Goal: Task Accomplishment & Management: Use online tool/utility

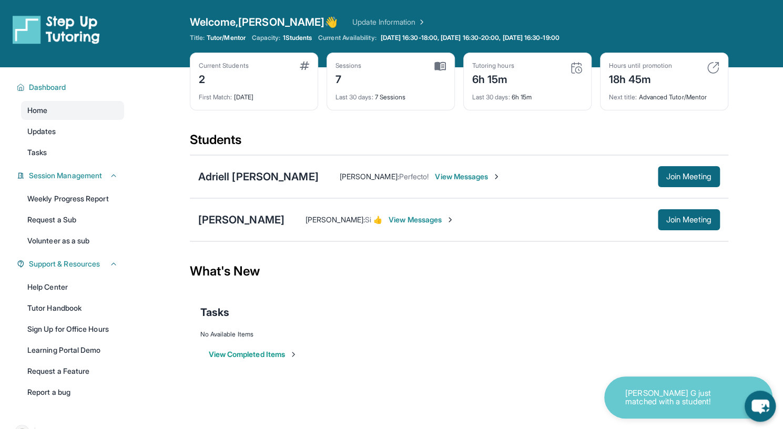
click at [765, 405] on icon "chat-button" at bounding box center [759, 405] width 31 height 31
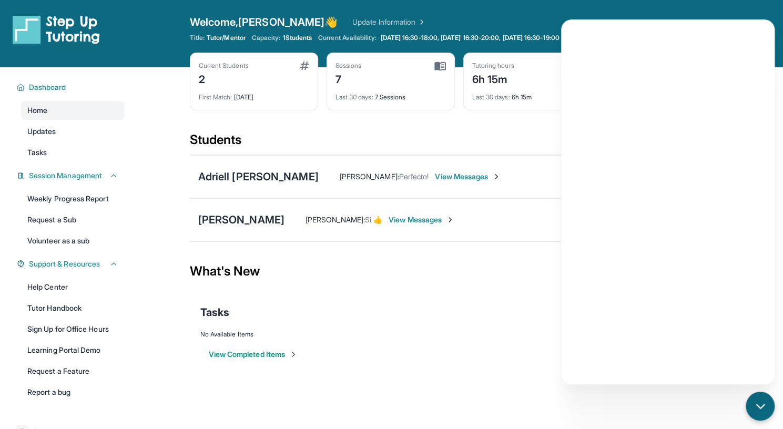
click at [498, 280] on div "What's New" at bounding box center [459, 271] width 538 height 46
click at [498, 282] on div "What's New" at bounding box center [459, 271] width 538 height 46
click at [759, 405] on icon "chat-button" at bounding box center [759, 406] width 8 height 4
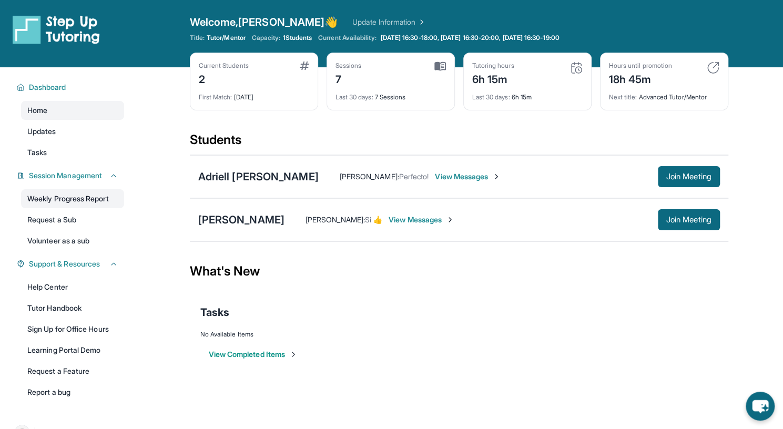
click at [94, 199] on link "Weekly Progress Report" at bounding box center [72, 198] width 103 height 19
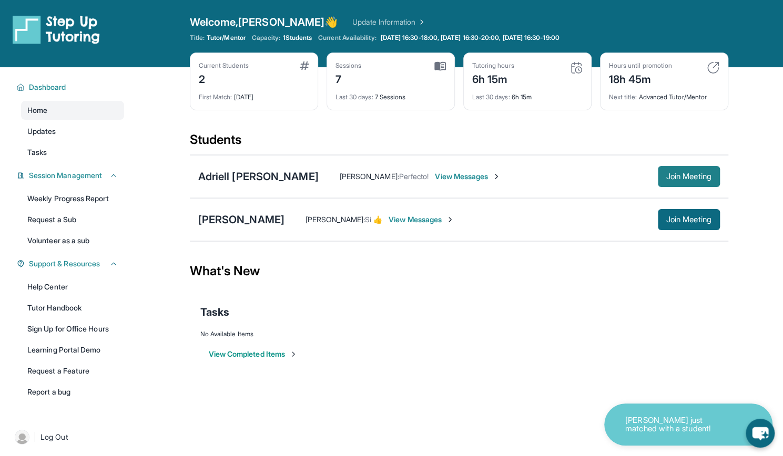
click at [677, 169] on button "Join Meeting" at bounding box center [688, 176] width 62 height 21
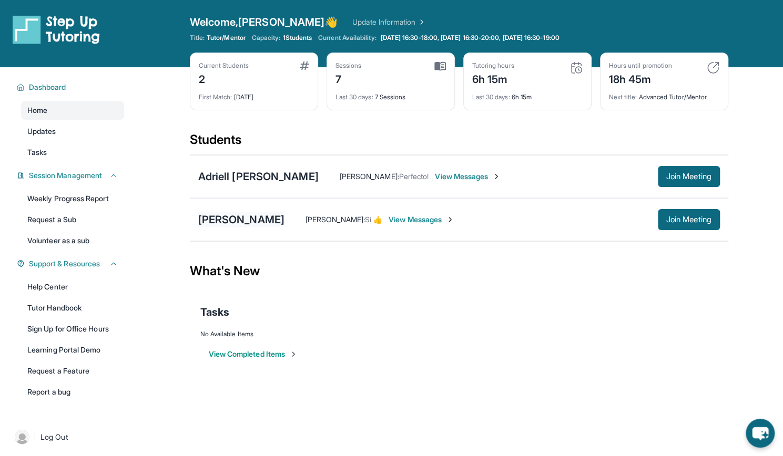
click at [223, 220] on div "[PERSON_NAME]" at bounding box center [241, 219] width 86 height 15
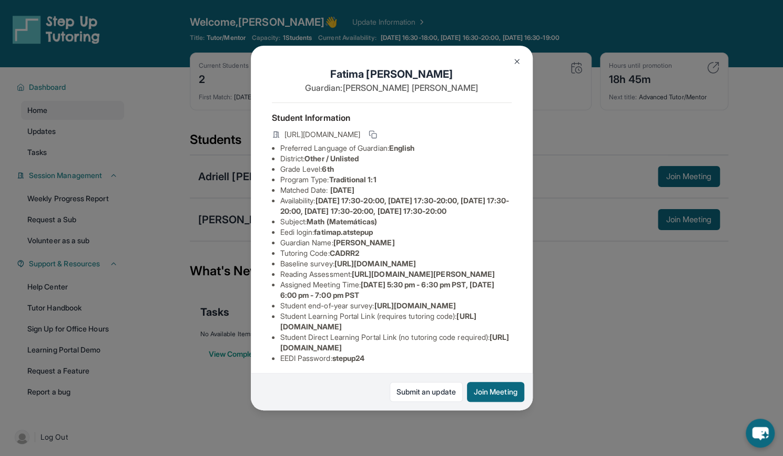
click at [516, 63] on img at bounding box center [516, 61] width 8 height 8
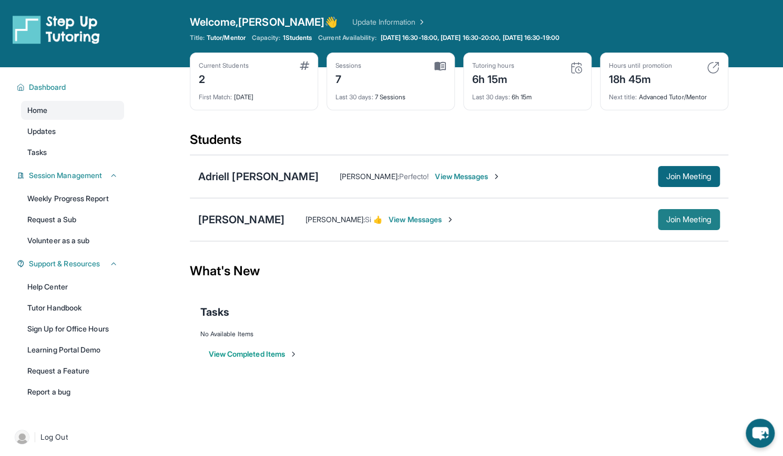
click at [674, 223] on span "Join Meeting" at bounding box center [688, 220] width 45 height 6
click at [685, 211] on button "Join Meeting" at bounding box center [688, 219] width 62 height 21
